Goal: Ask a question

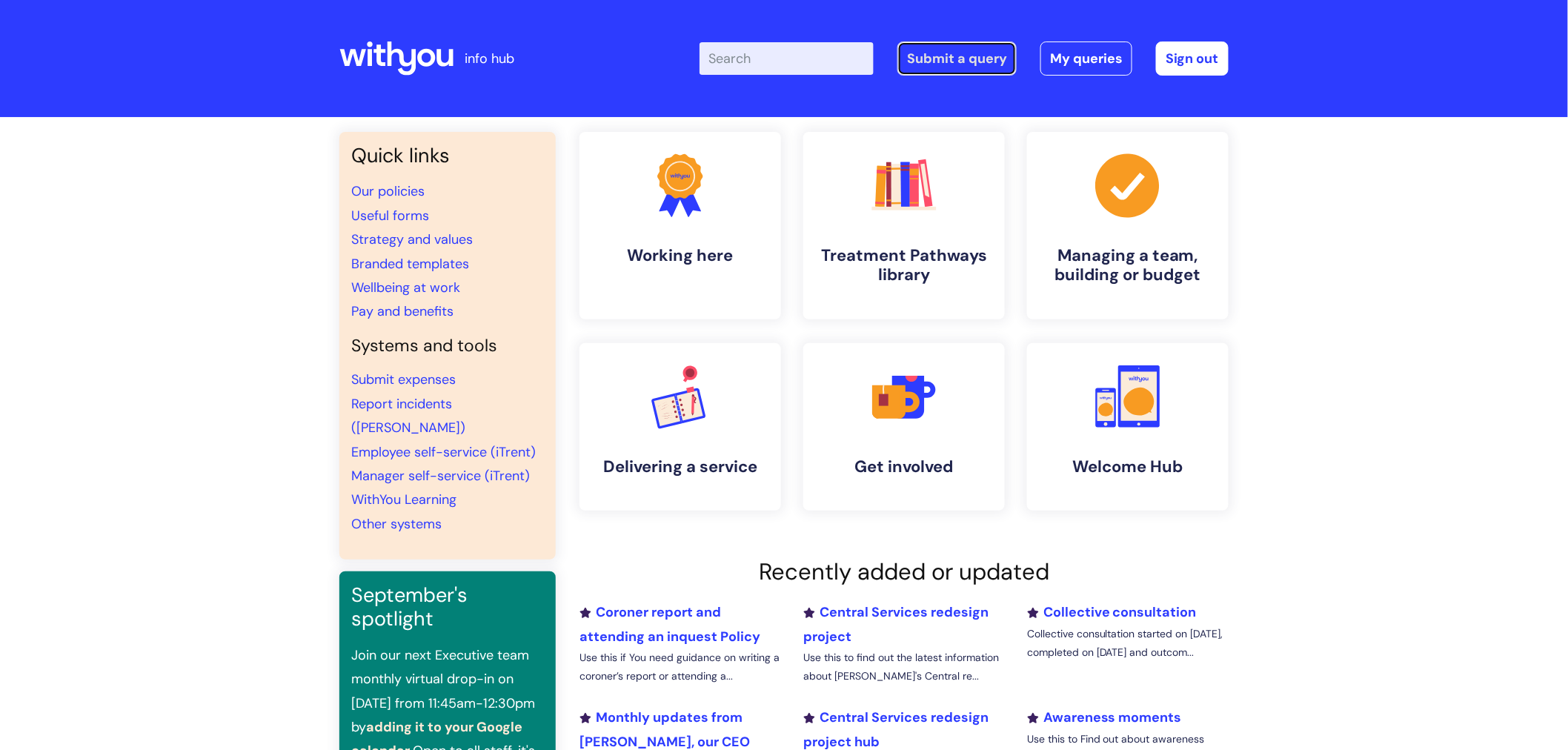
click at [947, 63] on link "Submit a query" at bounding box center [957, 58] width 119 height 34
